Goal: Find specific page/section: Find specific page/section

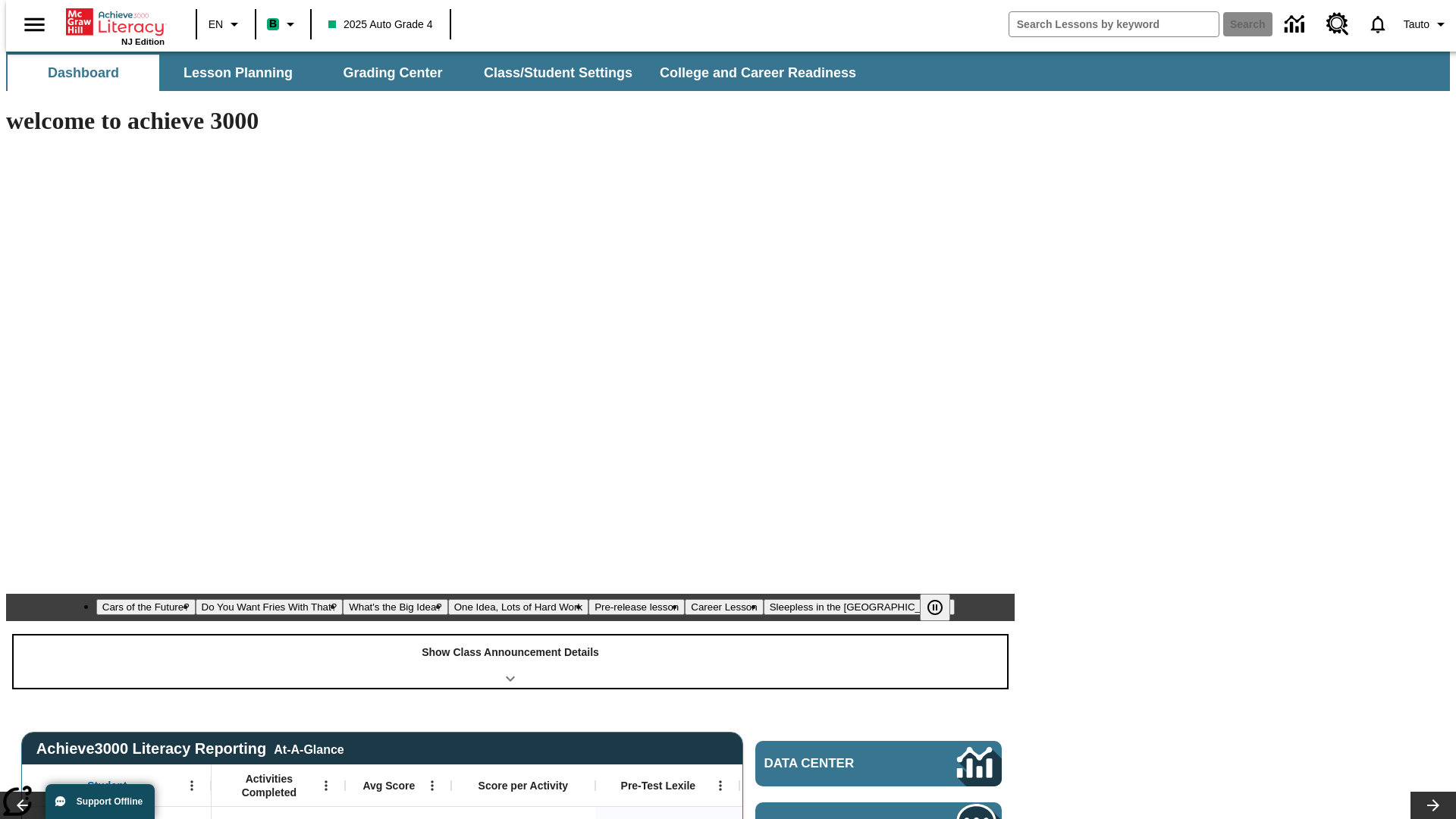
click at [510, 636] on div "Show Class Announcement Details" at bounding box center [509, 662] width 993 height 52
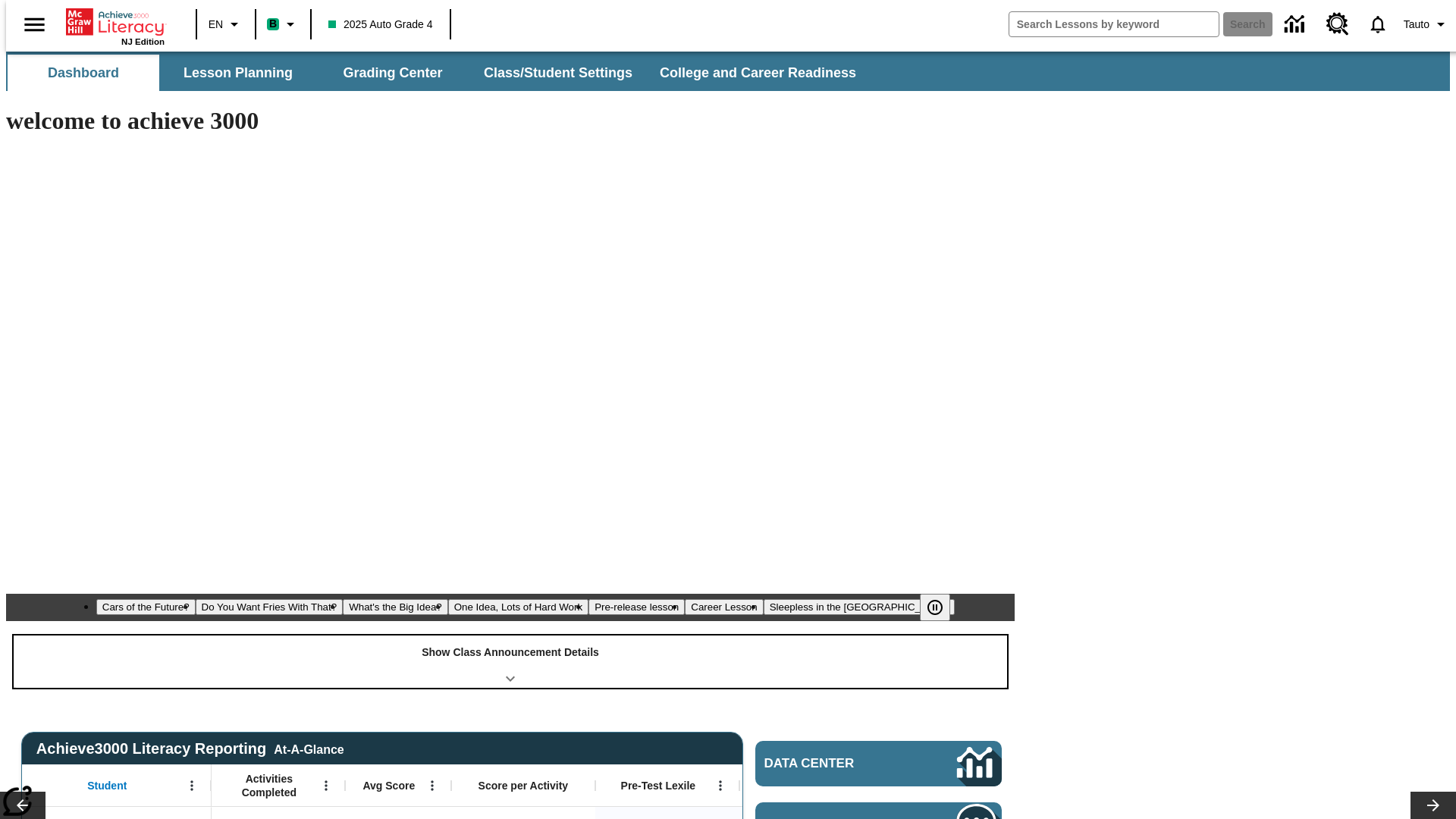
click at [510, 636] on div "Show Class Announcement Details" at bounding box center [509, 662] width 993 height 52
